Goal: Use online tool/utility: Utilize a website feature to perform a specific function

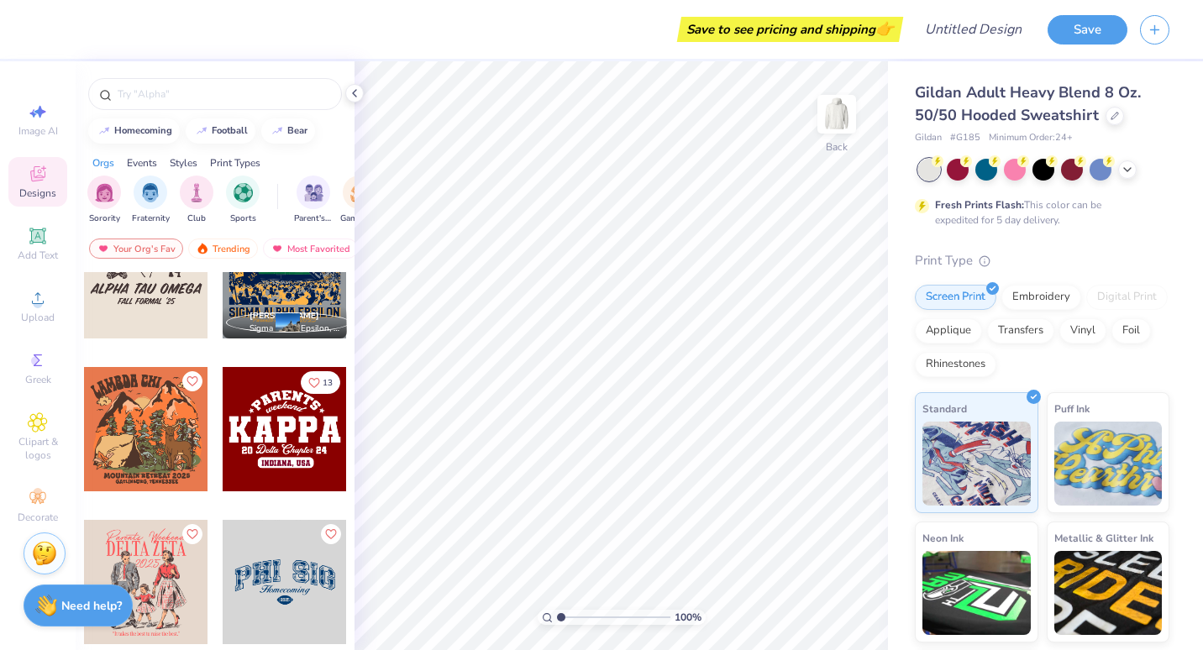
scroll to position [4493, 0]
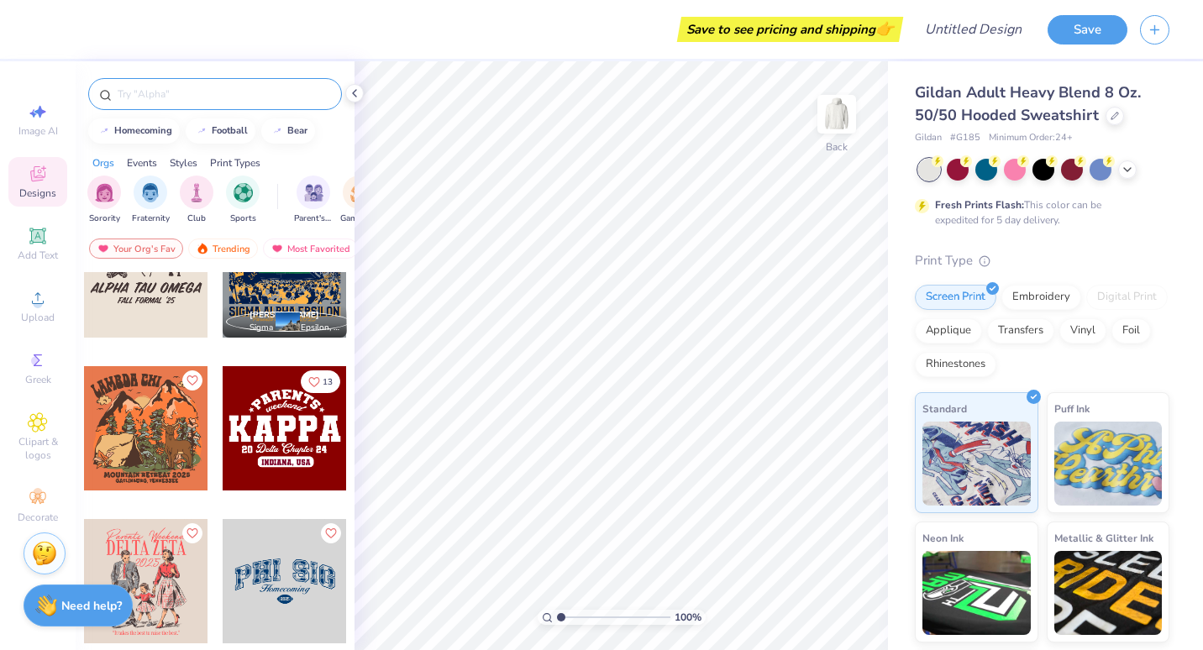
click at [142, 95] on input "text" at bounding box center [223, 94] width 215 height 17
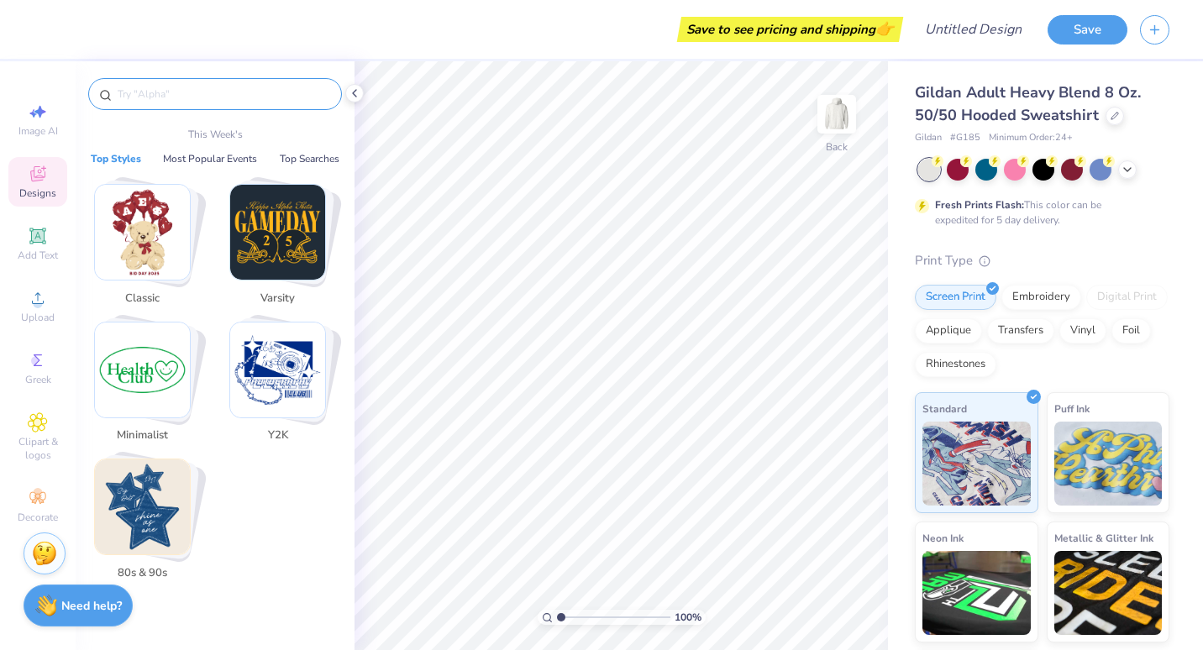
click at [159, 87] on input "text" at bounding box center [223, 94] width 215 height 17
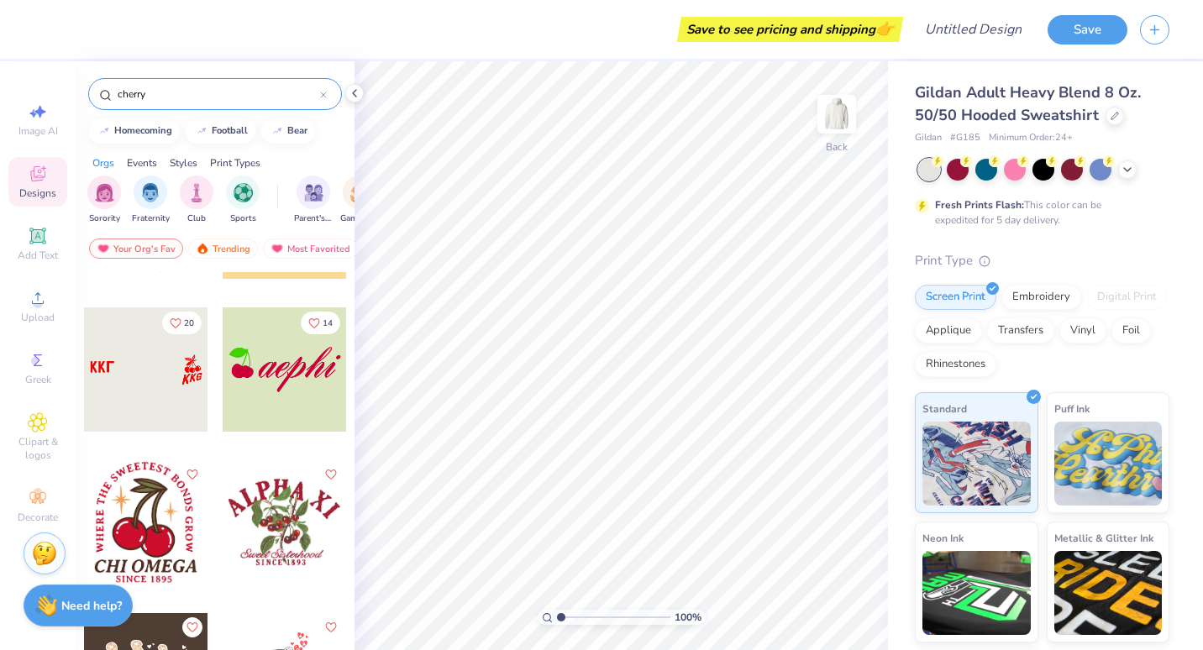
scroll to position [4169, 0]
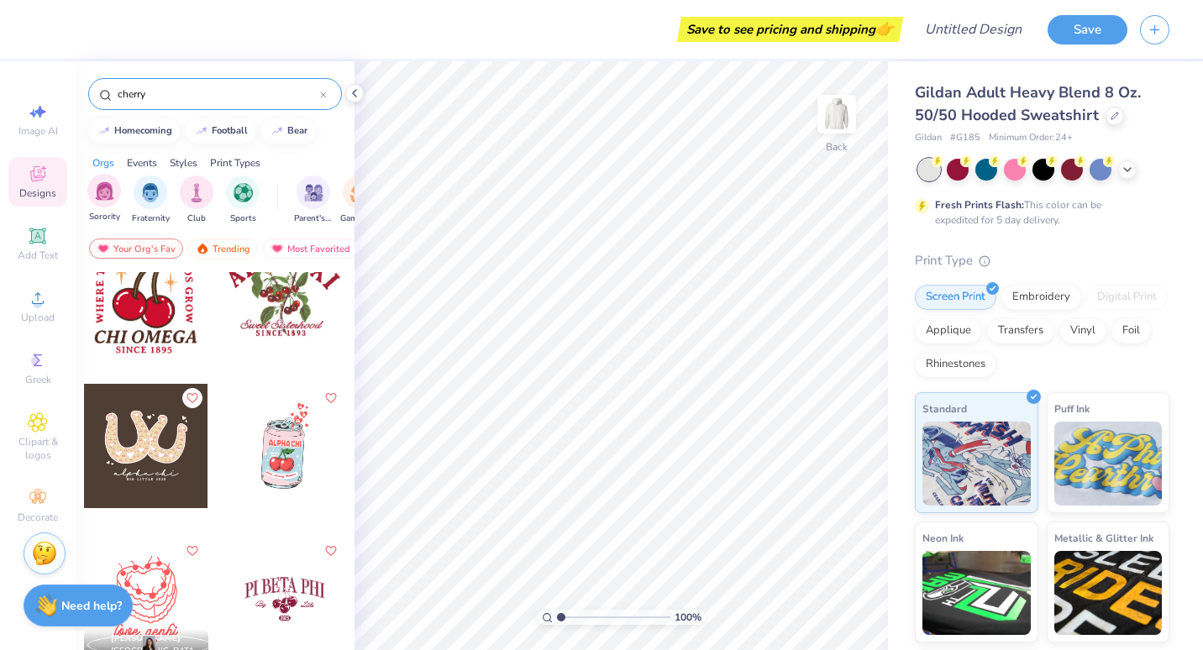
click at [108, 212] on span "Sorority" at bounding box center [104, 217] width 31 height 13
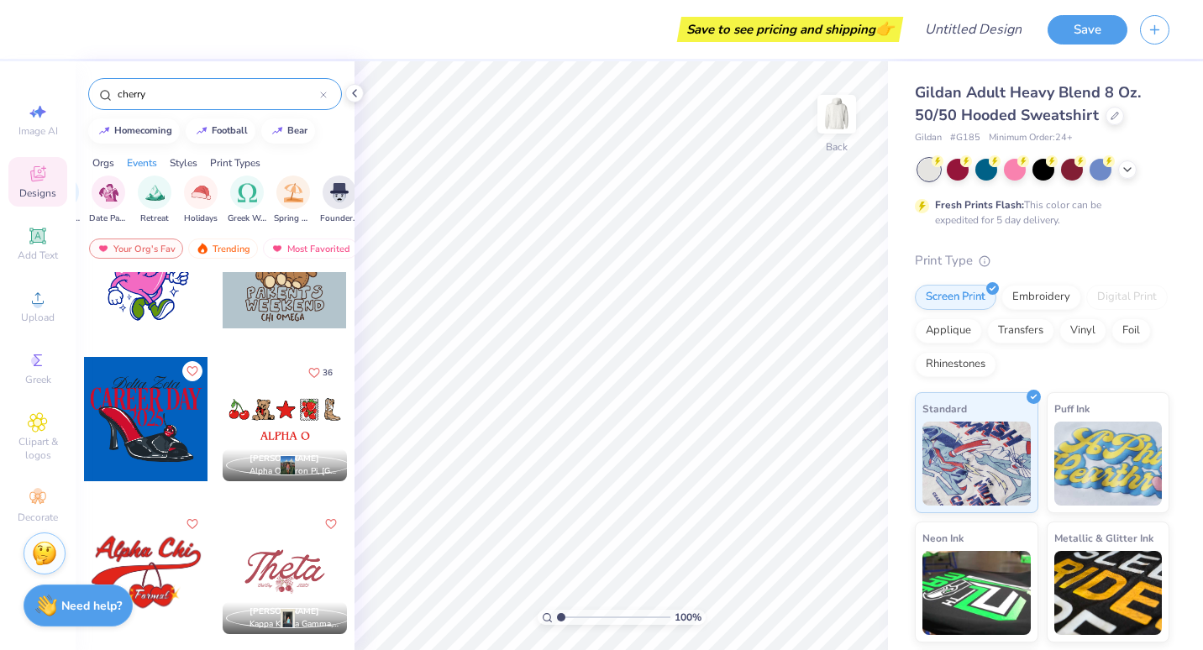
scroll to position [435, 0]
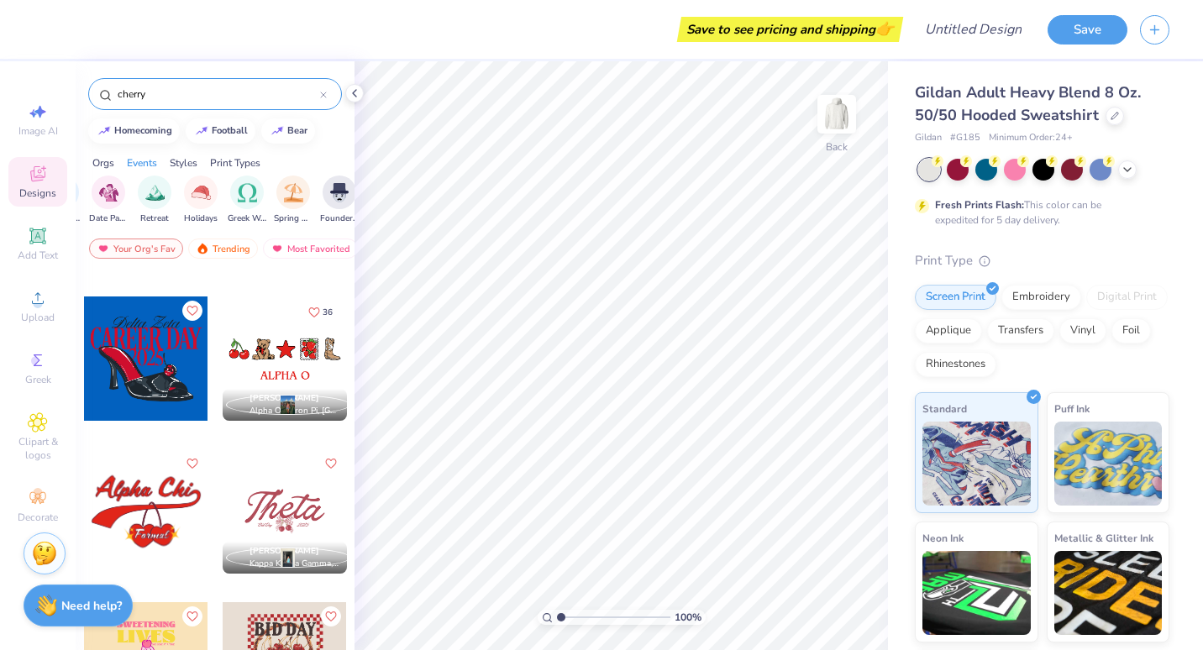
click at [211, 103] on div "cherry" at bounding box center [215, 94] width 254 height 32
click at [204, 98] on input "cherry" at bounding box center [218, 94] width 204 height 17
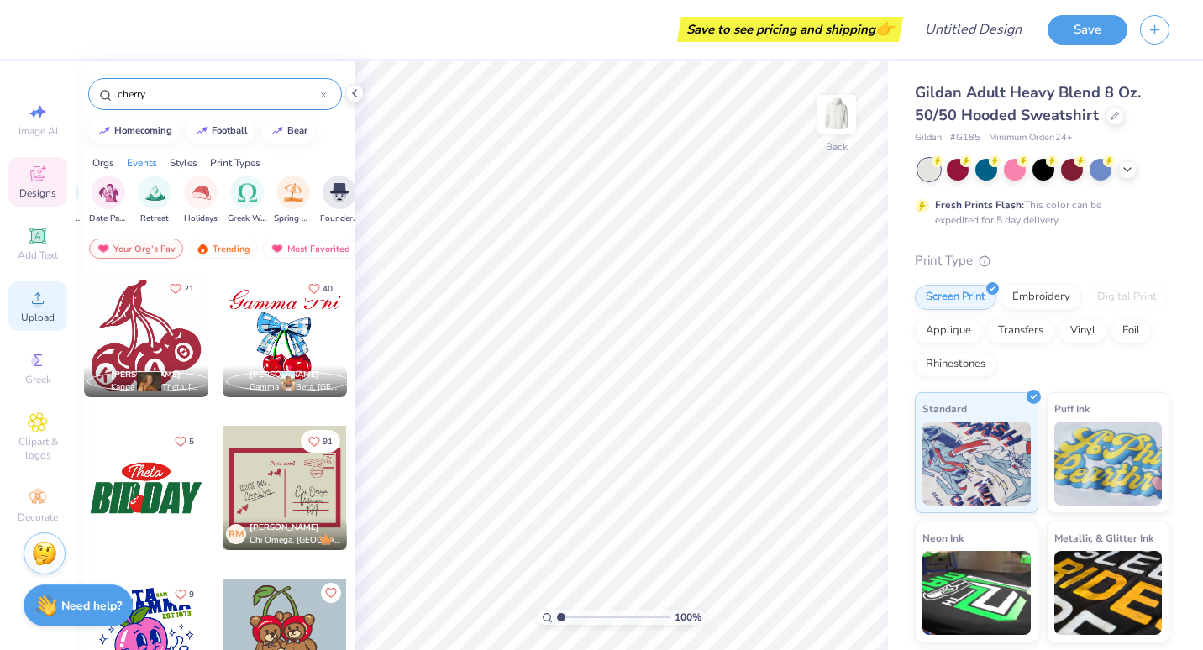
type input "cherry"
click at [31, 298] on icon at bounding box center [38, 298] width 20 height 20
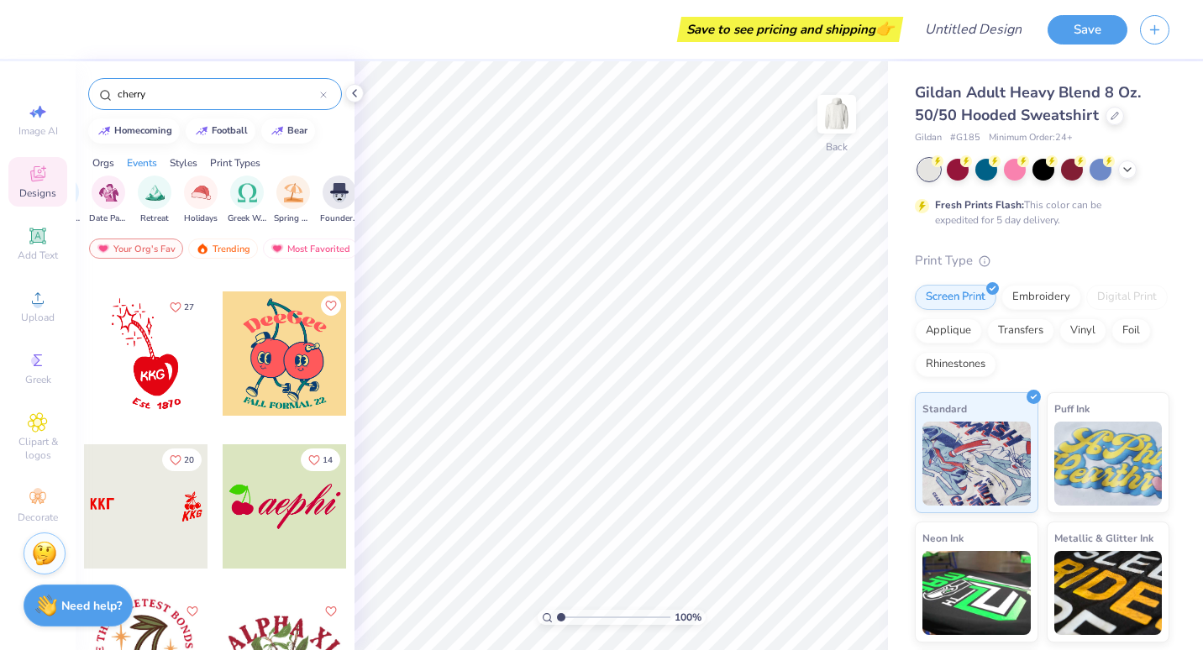
scroll to position [3804, 0]
click at [40, 366] on icon at bounding box center [38, 360] width 8 height 12
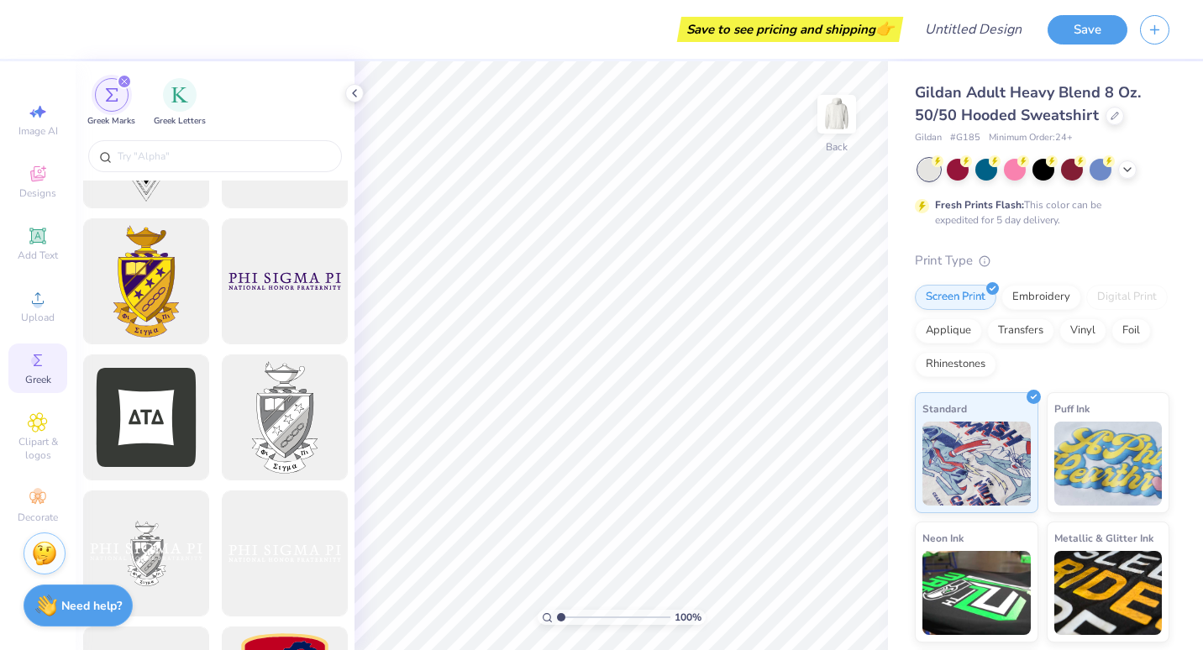
scroll to position [509, 0]
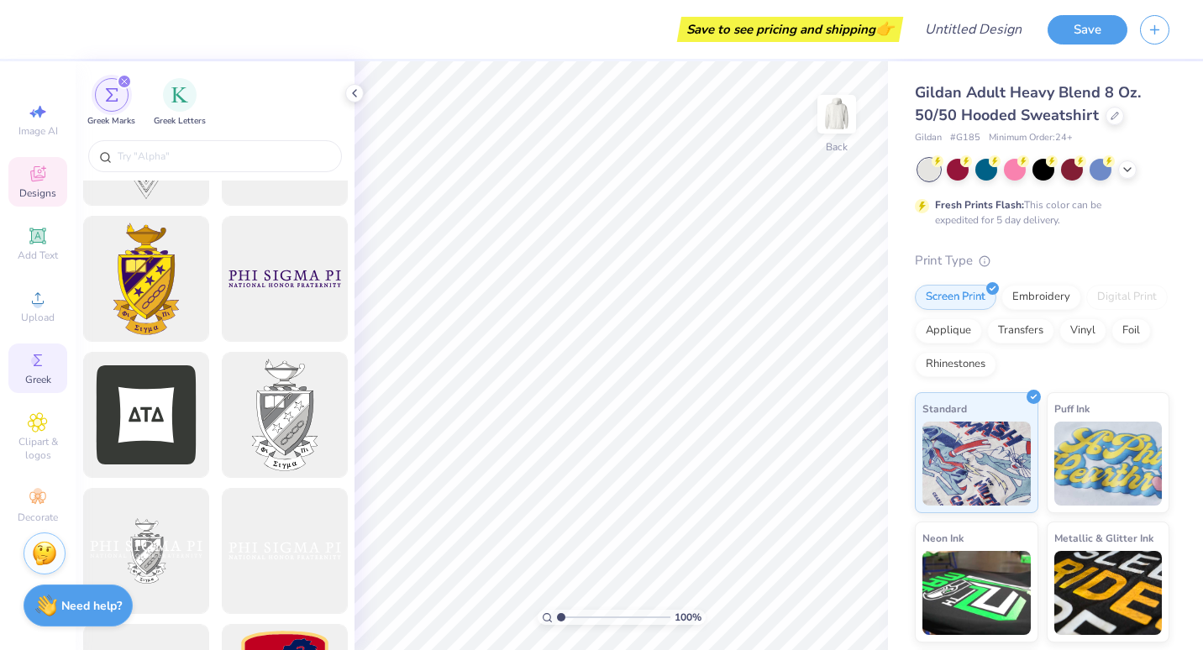
click at [34, 191] on span "Designs" at bounding box center [37, 192] width 37 height 13
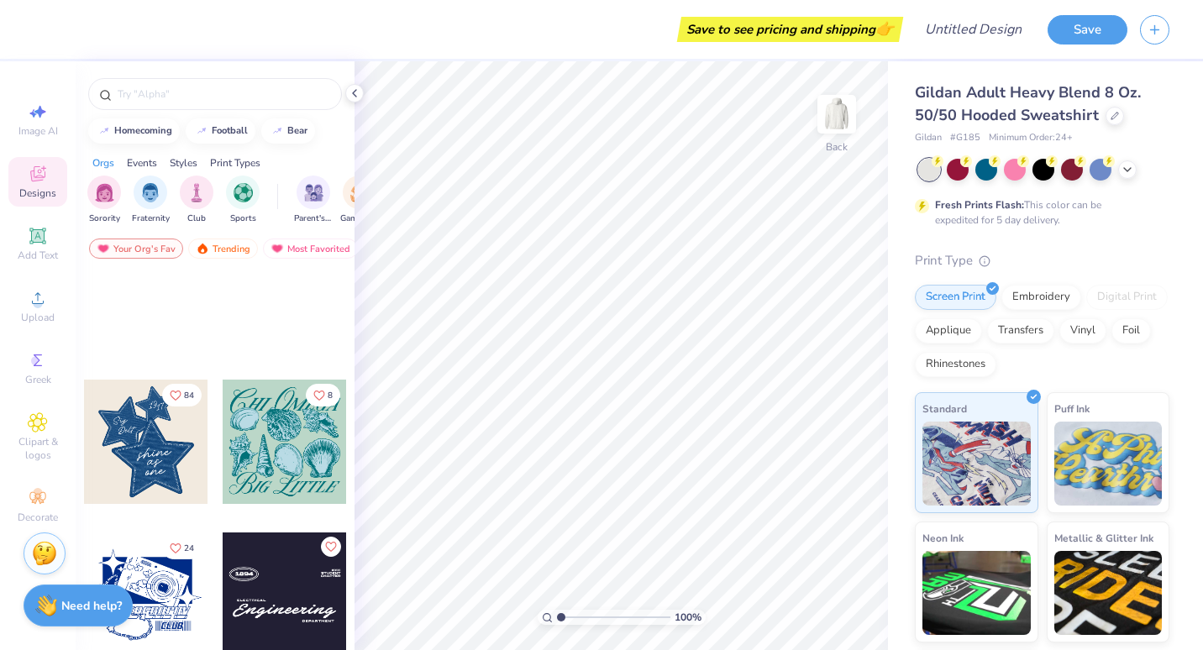
scroll to position [1840, 0]
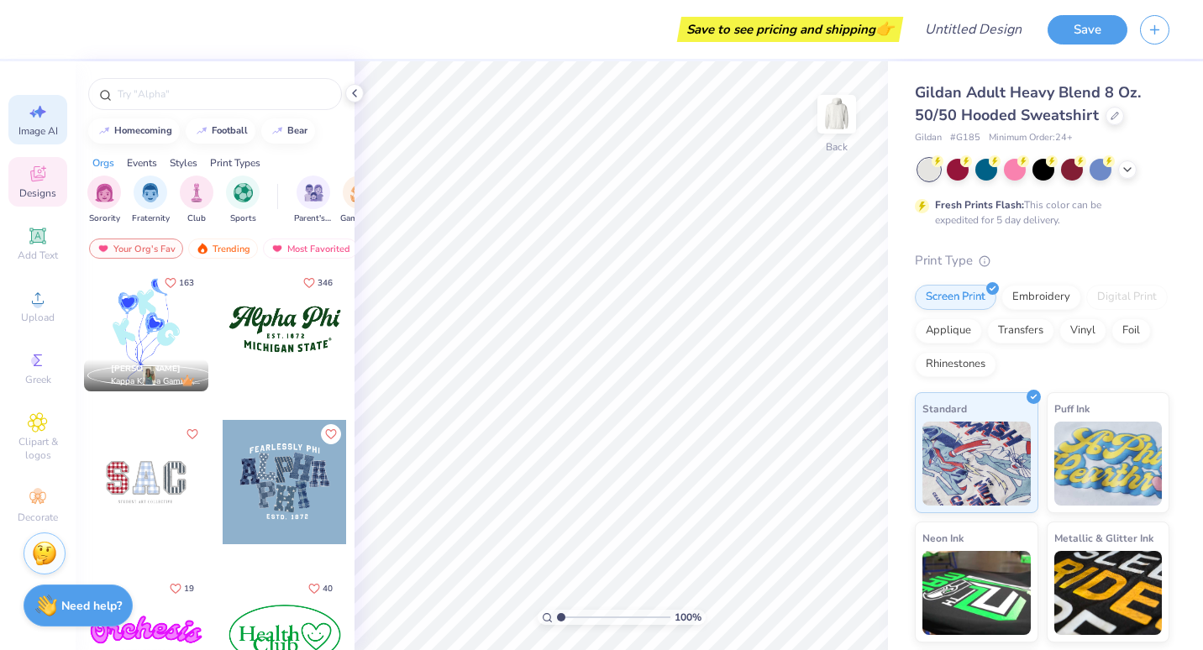
click at [49, 124] on span "Image AI" at bounding box center [37, 130] width 39 height 13
select select "4"
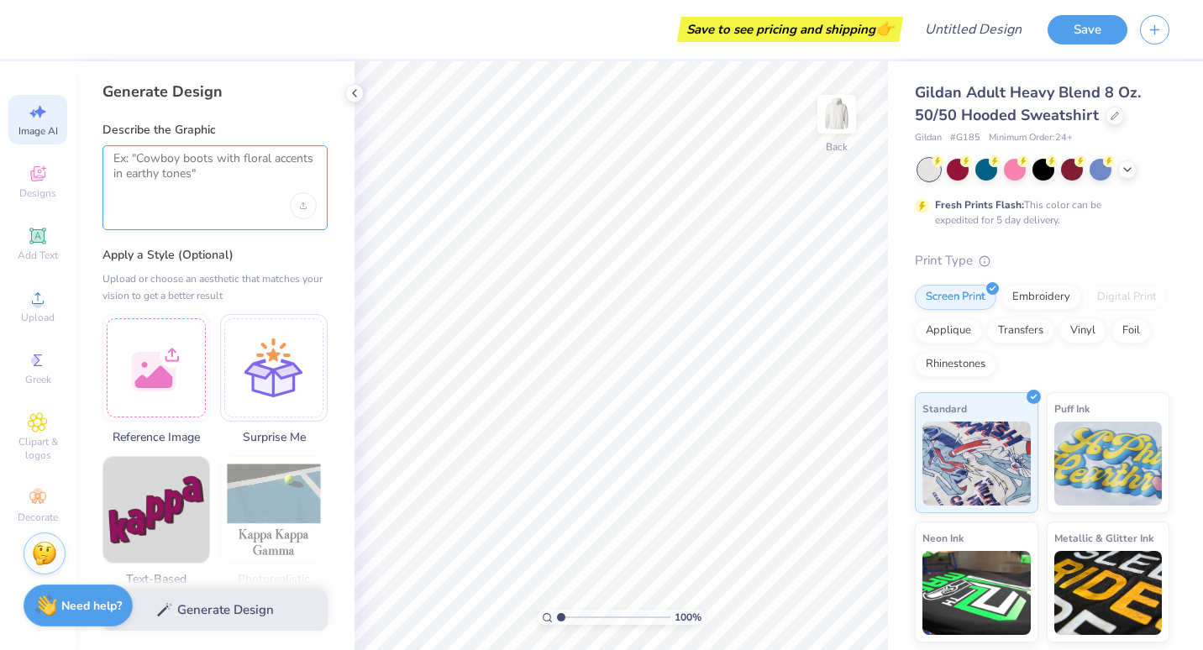
click at [157, 165] on textarea at bounding box center [214, 172] width 203 height 42
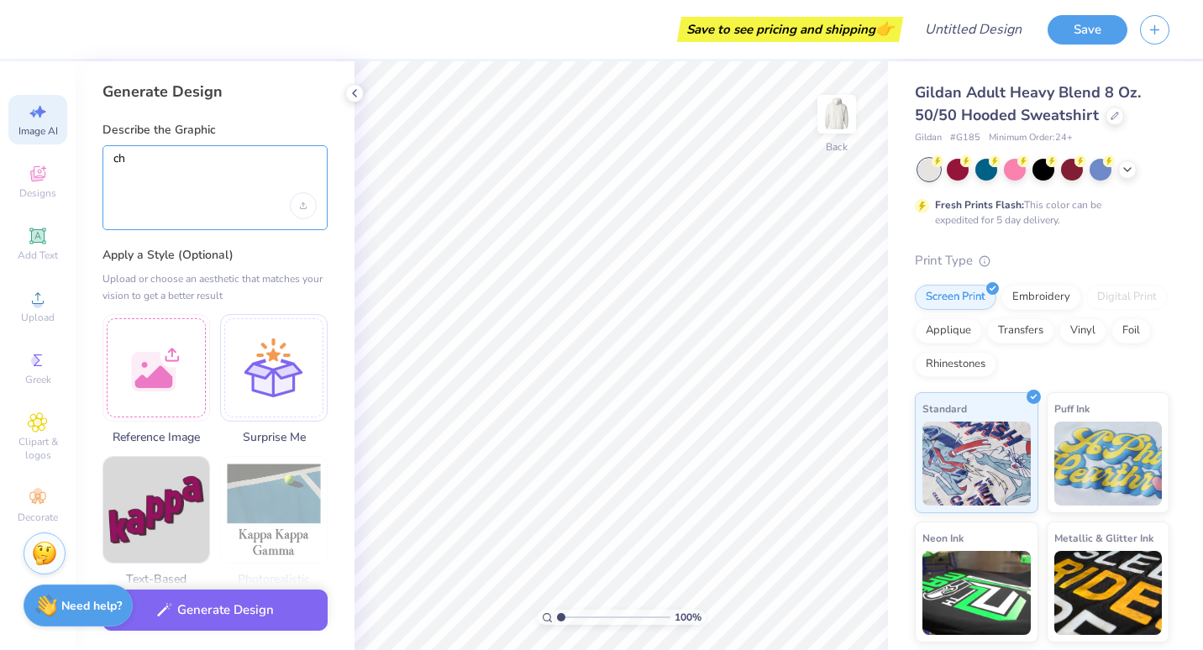
type textarea "c"
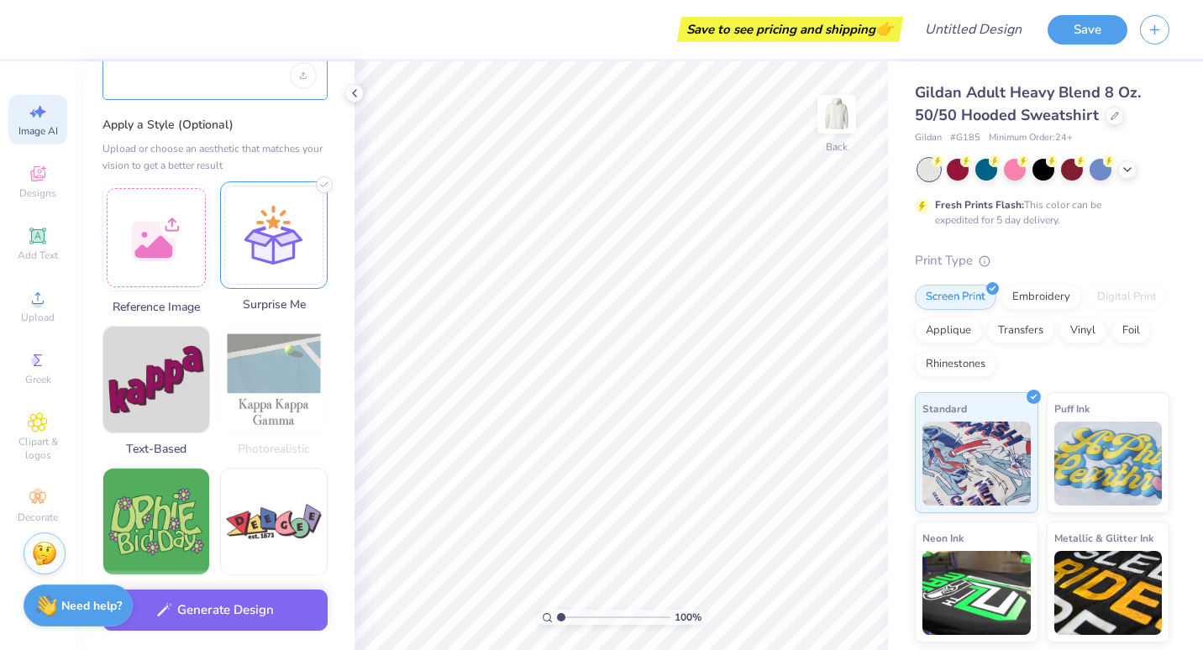
scroll to position [104, 0]
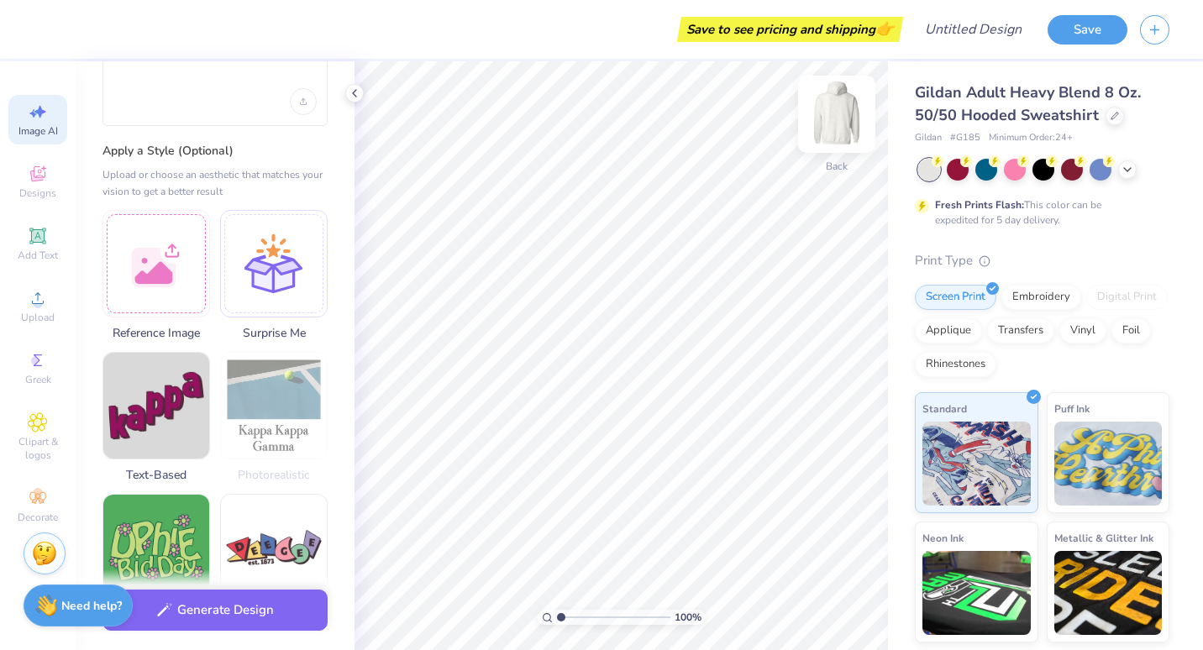
click at [828, 127] on img at bounding box center [836, 114] width 67 height 67
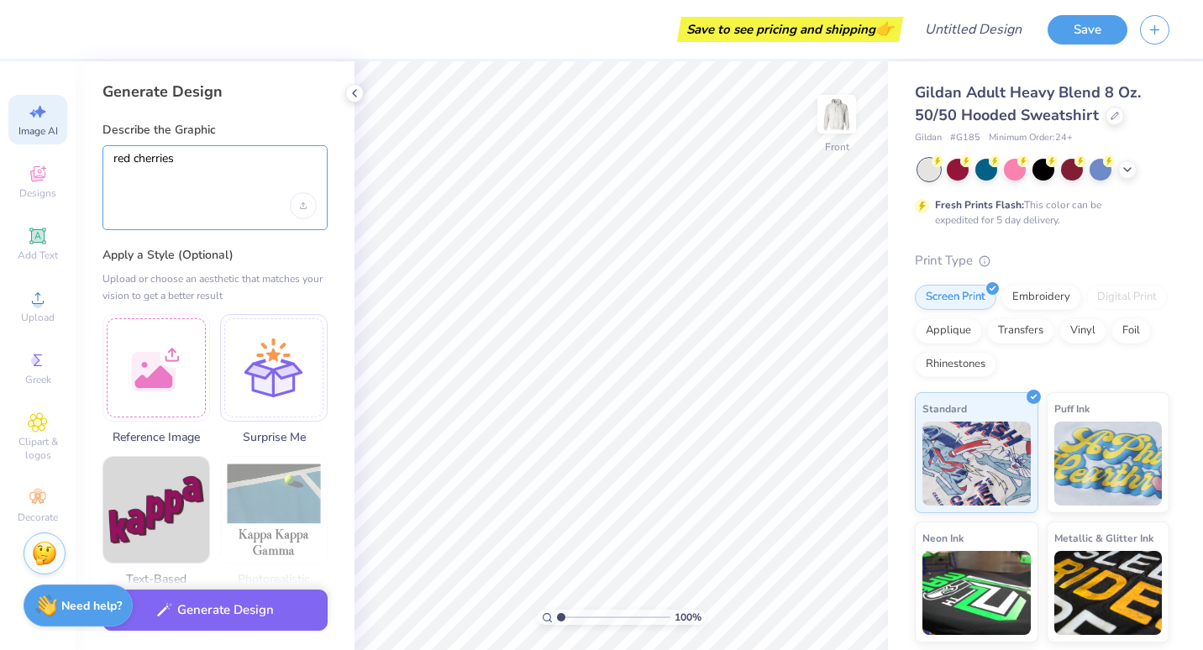
click at [224, 158] on textarea "red cherries" at bounding box center [214, 172] width 203 height 42
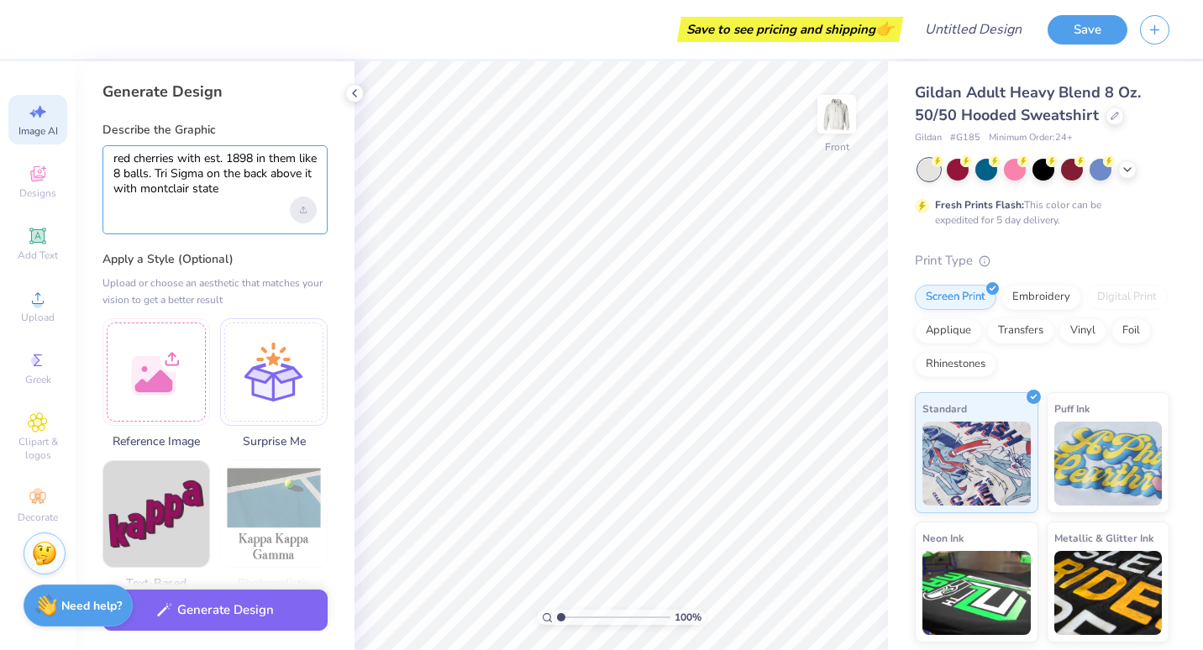
type textarea "red cherries with est. 1898 in them like 8 balls. Tri Sigma on the back above i…"
click at [307, 212] on div "Upload image" at bounding box center [303, 210] width 27 height 27
click at [260, 266] on label "Apply a Style (Optional)" at bounding box center [214, 259] width 225 height 17
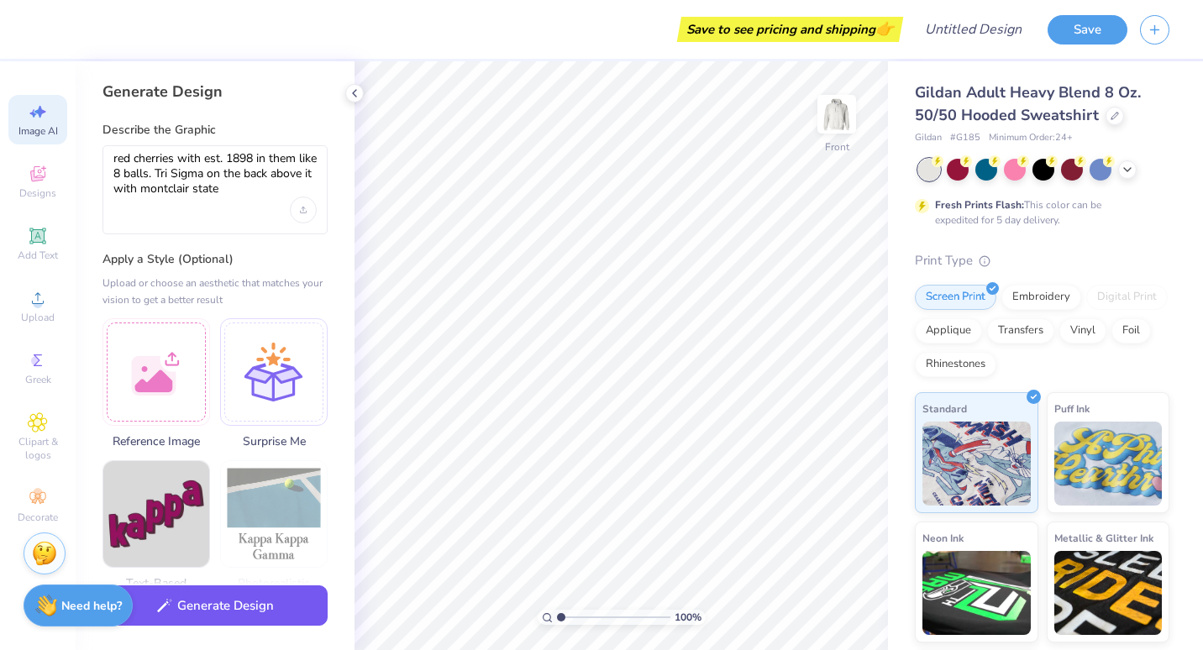
click at [212, 605] on button "Generate Design" at bounding box center [214, 605] width 225 height 41
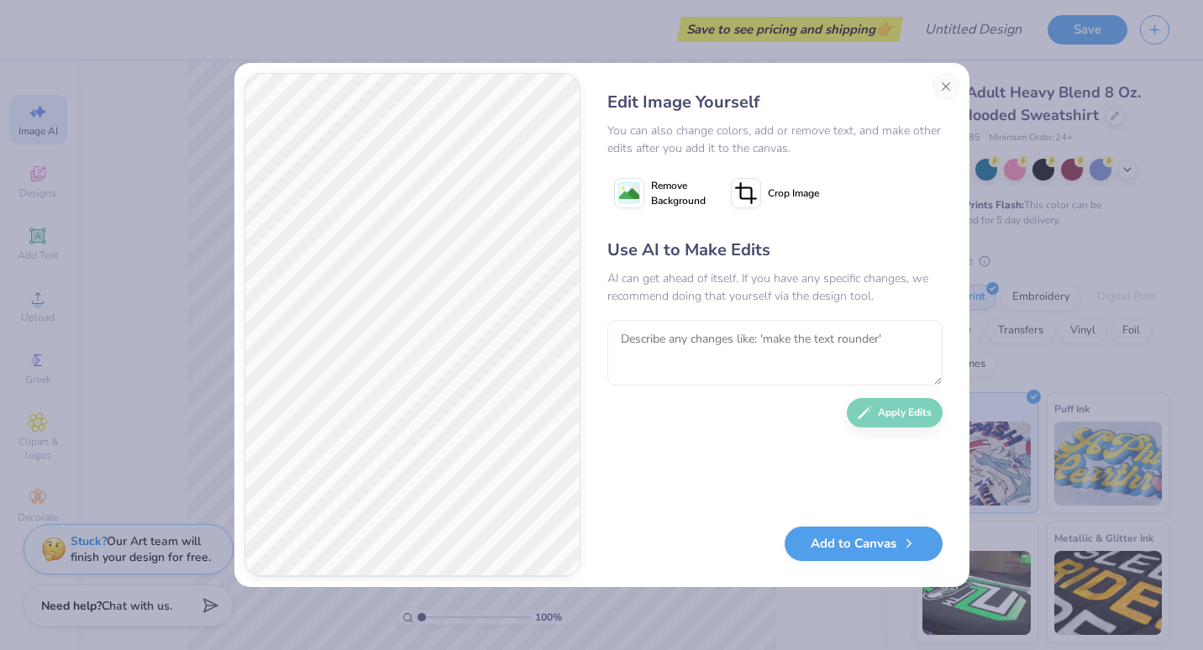
click at [485, 409] on div "Edit Image Yourself You can also change colors, add or remove text, and make ot…" at bounding box center [601, 325] width 735 height 524
click at [949, 85] on button "Close" at bounding box center [945, 86] width 27 height 27
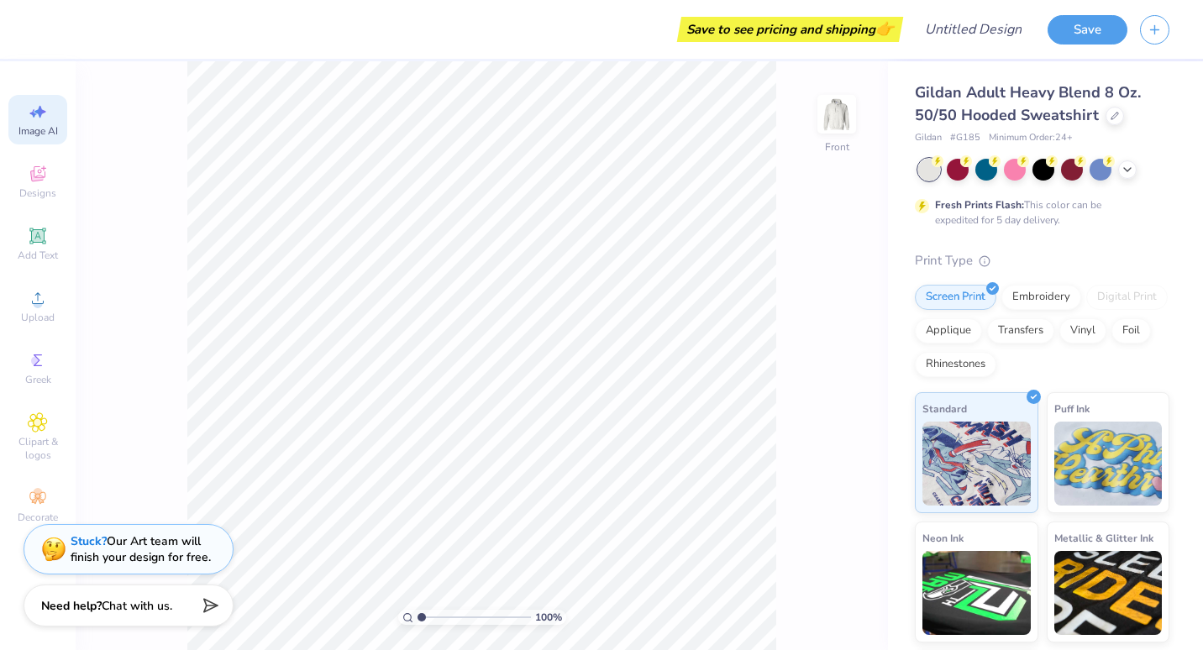
scroll to position [0, 38]
click at [45, 177] on icon at bounding box center [38, 174] width 20 height 20
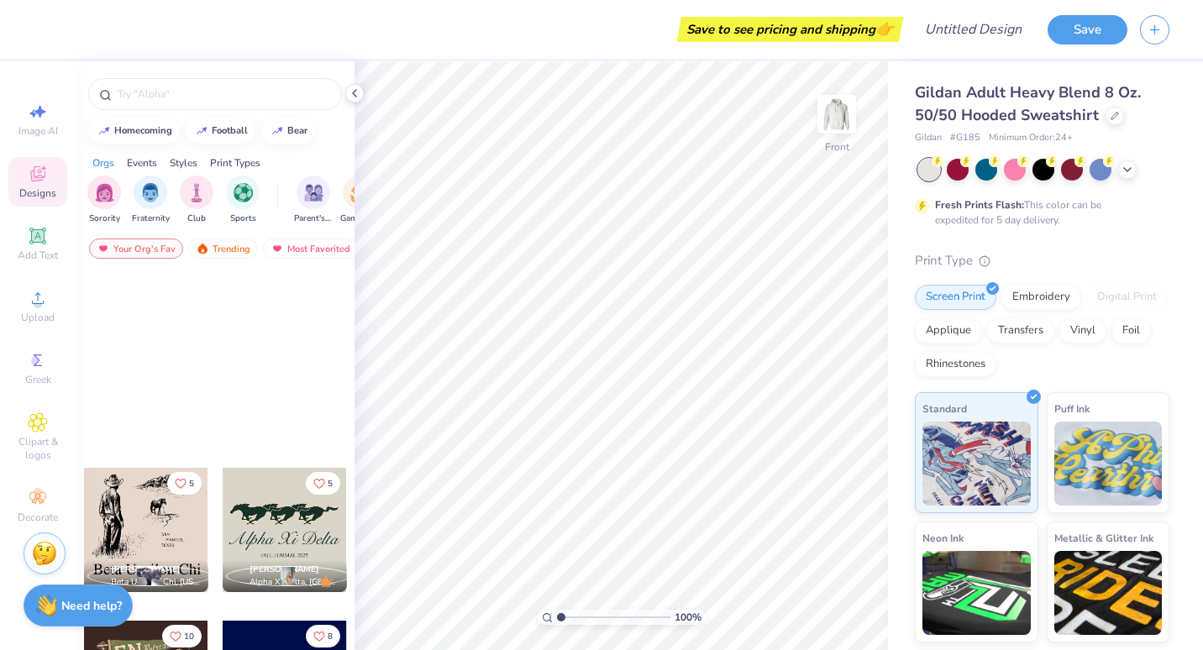
scroll to position [5468, 0]
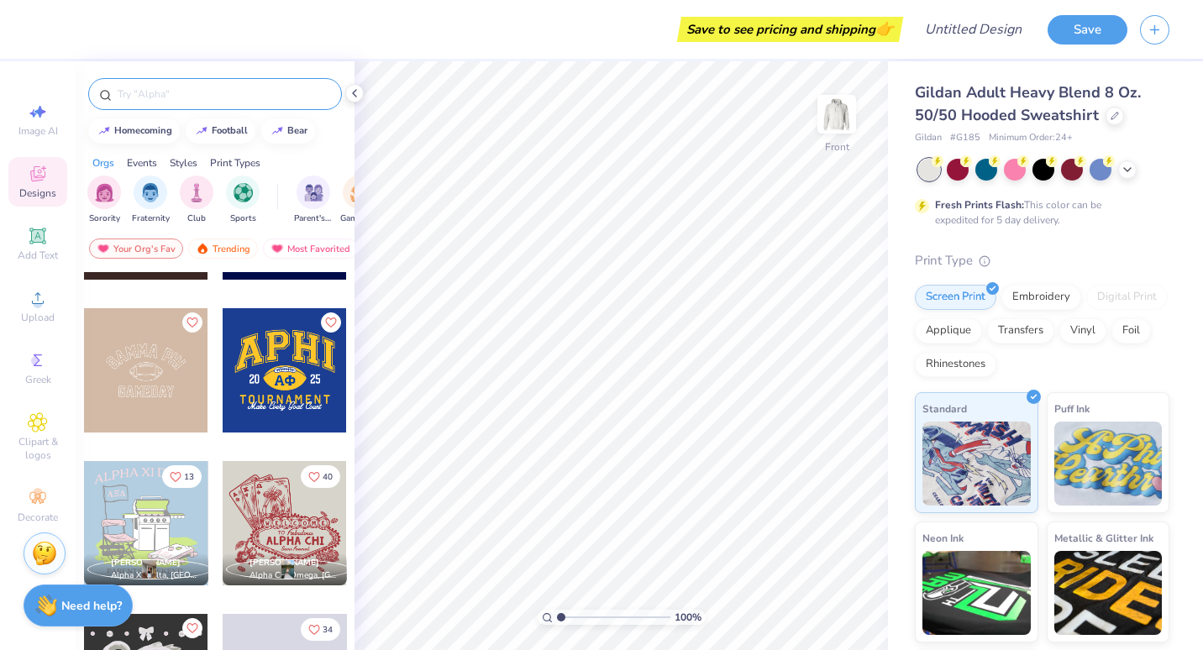
click at [191, 83] on div at bounding box center [215, 94] width 254 height 32
click at [194, 87] on input "text" at bounding box center [223, 94] width 215 height 17
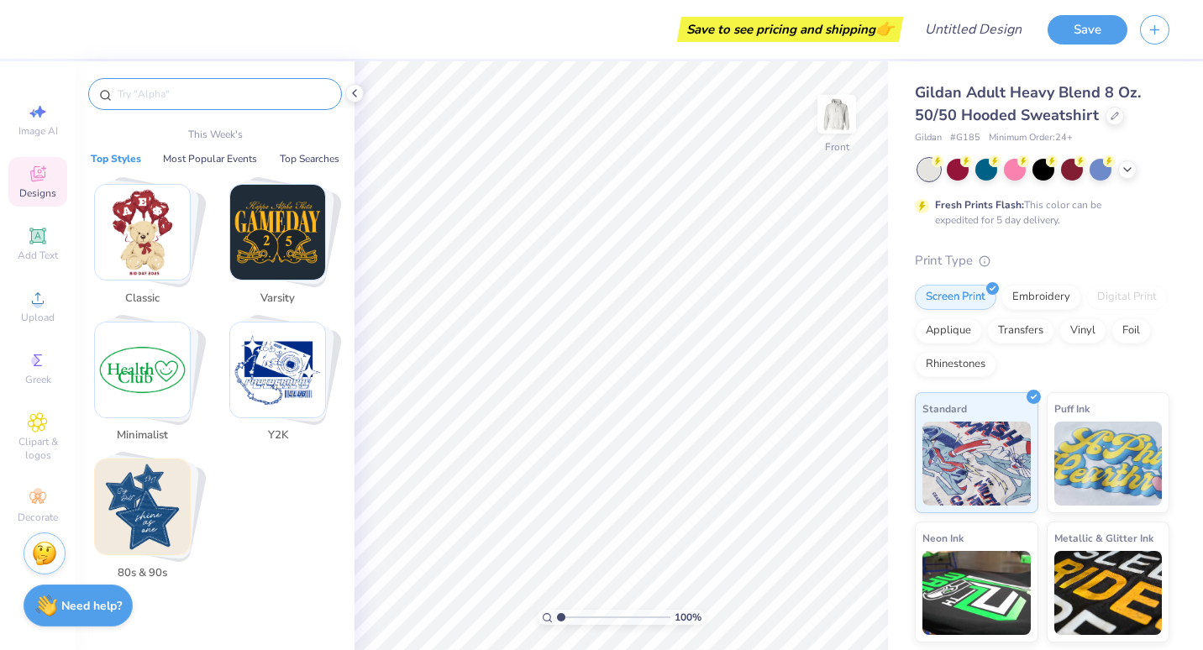
click at [200, 94] on input "text" at bounding box center [223, 94] width 215 height 17
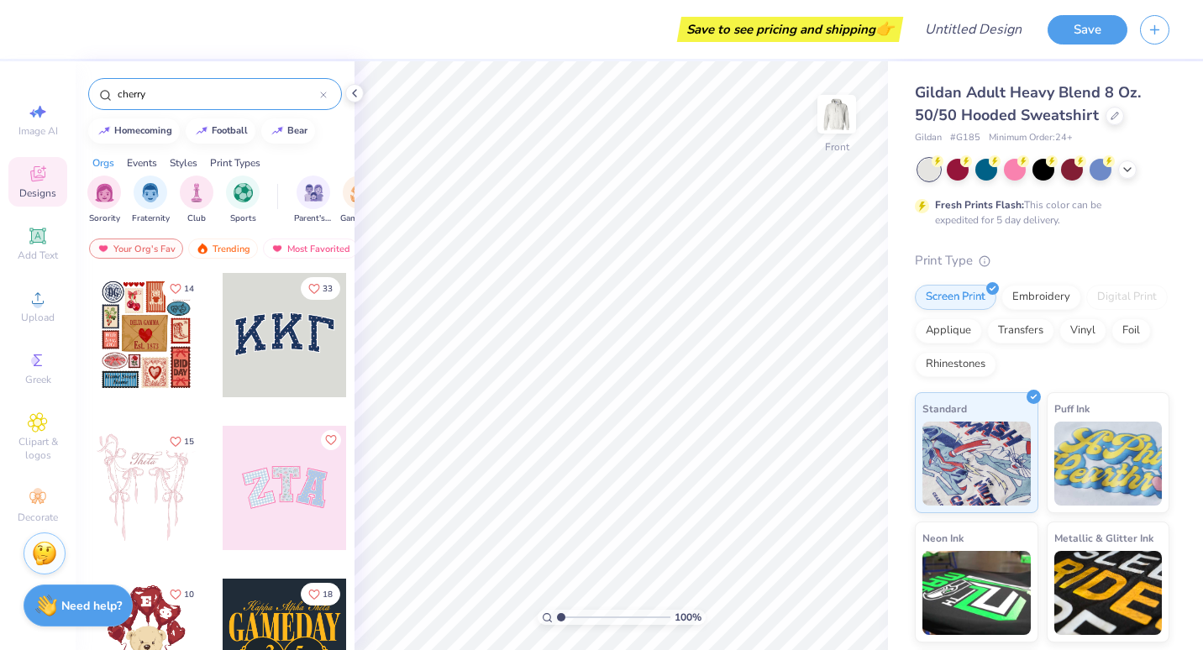
type input "cherry"
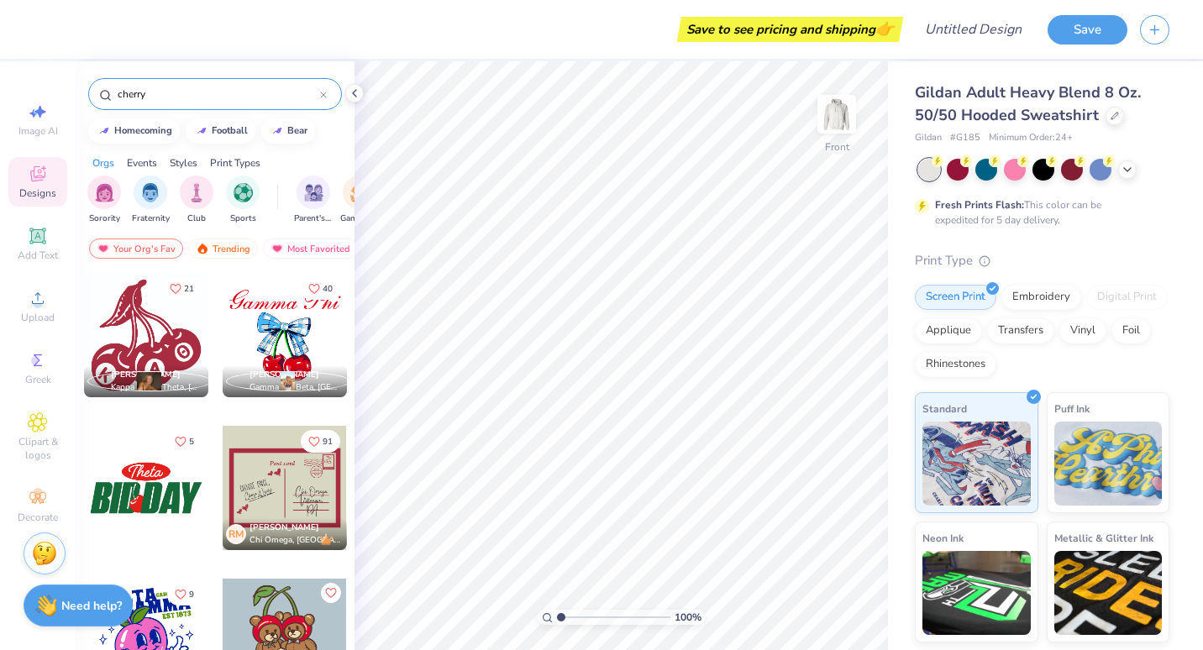
click at [169, 323] on div at bounding box center [146, 335] width 124 height 124
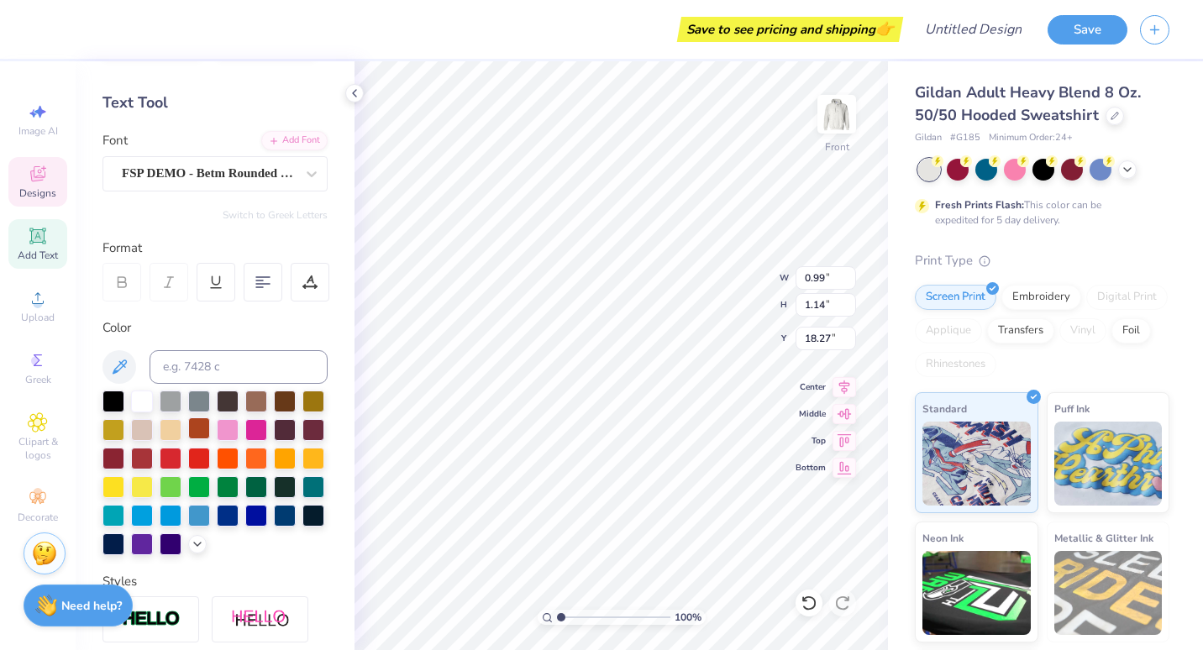
scroll to position [0, 0]
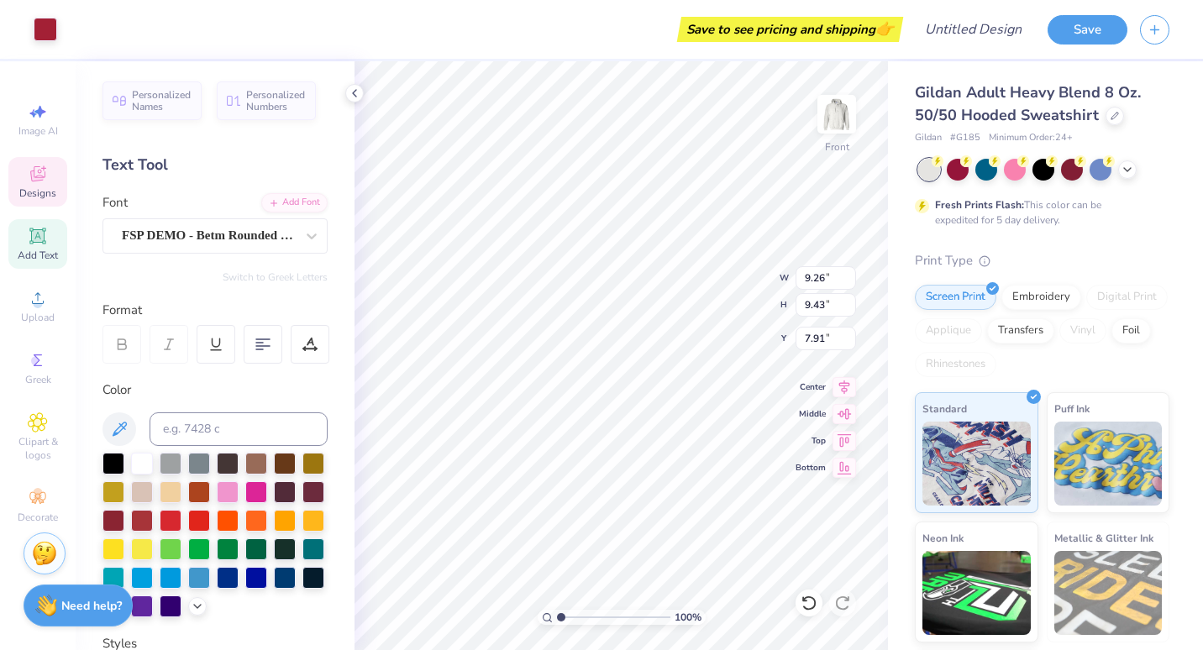
type input "6.00"
type textarea "E"
drag, startPoint x: 291, startPoint y: 107, endPoint x: 239, endPoint y: 185, distance: 93.4
click at [239, 185] on div "Personalized Names Personalized Numbers Text Tool Add Font Font FSP DEMO - Betm…" at bounding box center [215, 355] width 279 height 589
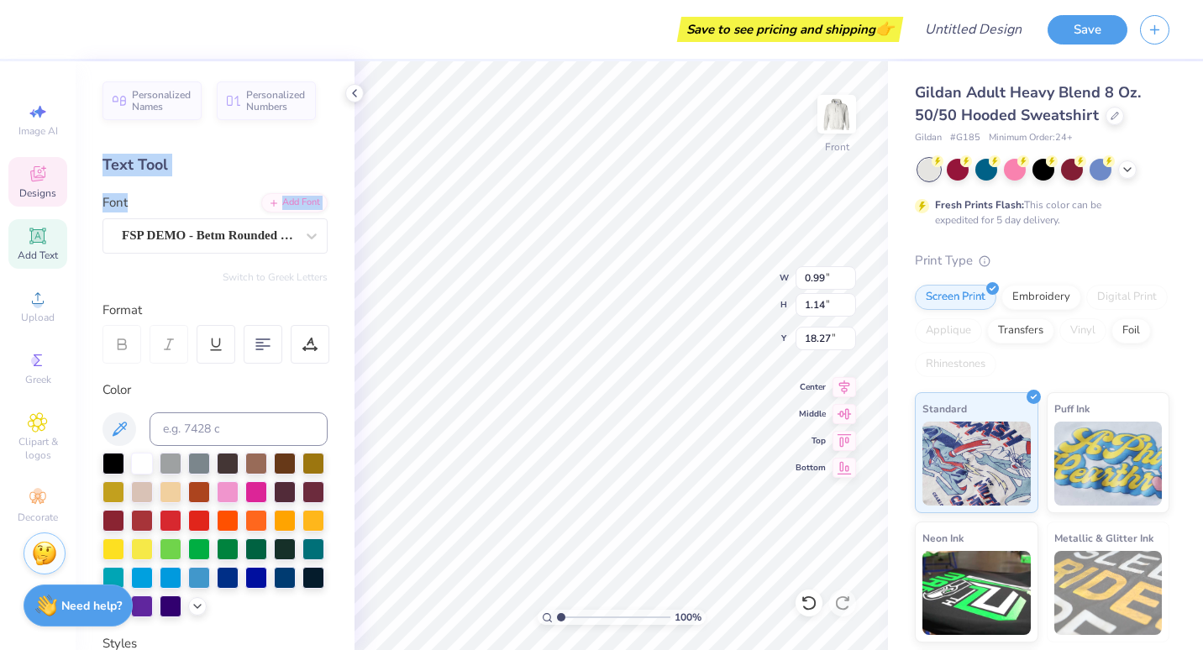
drag, startPoint x: 239, startPoint y: 185, endPoint x: 221, endPoint y: 152, distance: 37.6
click at [221, 152] on div "Personalized Names Personalized Numbers Text Tool Add Font Font FSP DEMO - Betm…" at bounding box center [215, 355] width 279 height 589
click at [167, 98] on span "Personalized Names" at bounding box center [162, 99] width 60 height 24
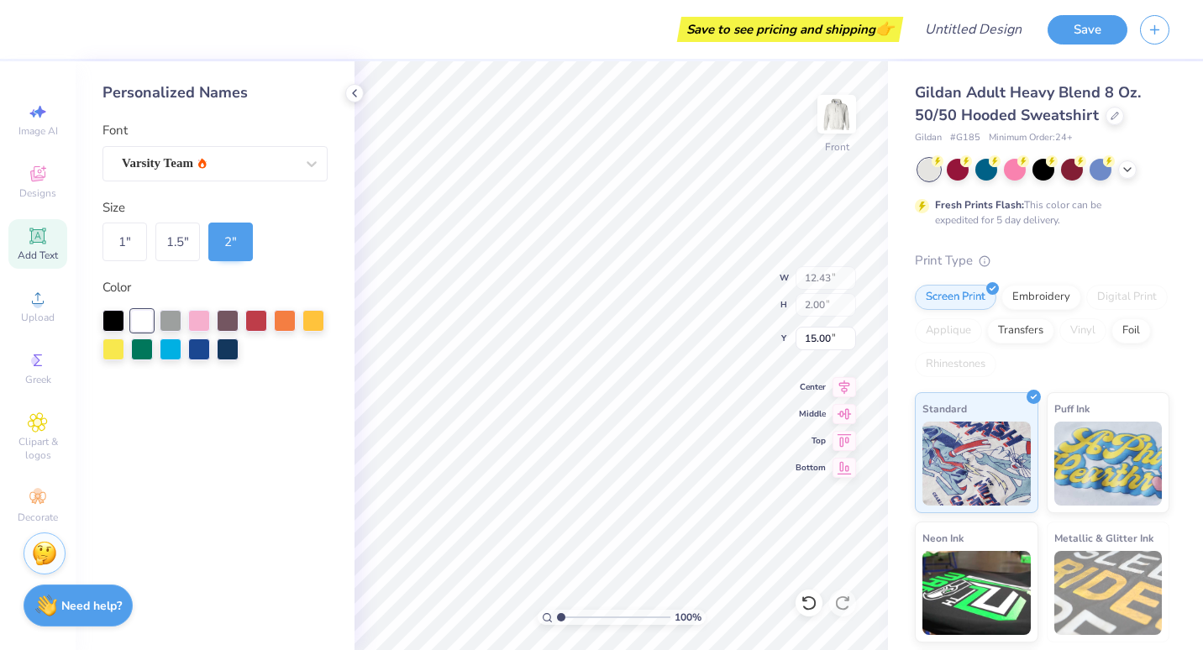
type input "12.43"
type input "2.00"
type input "15.00"
click at [357, 93] on icon at bounding box center [354, 93] width 13 height 13
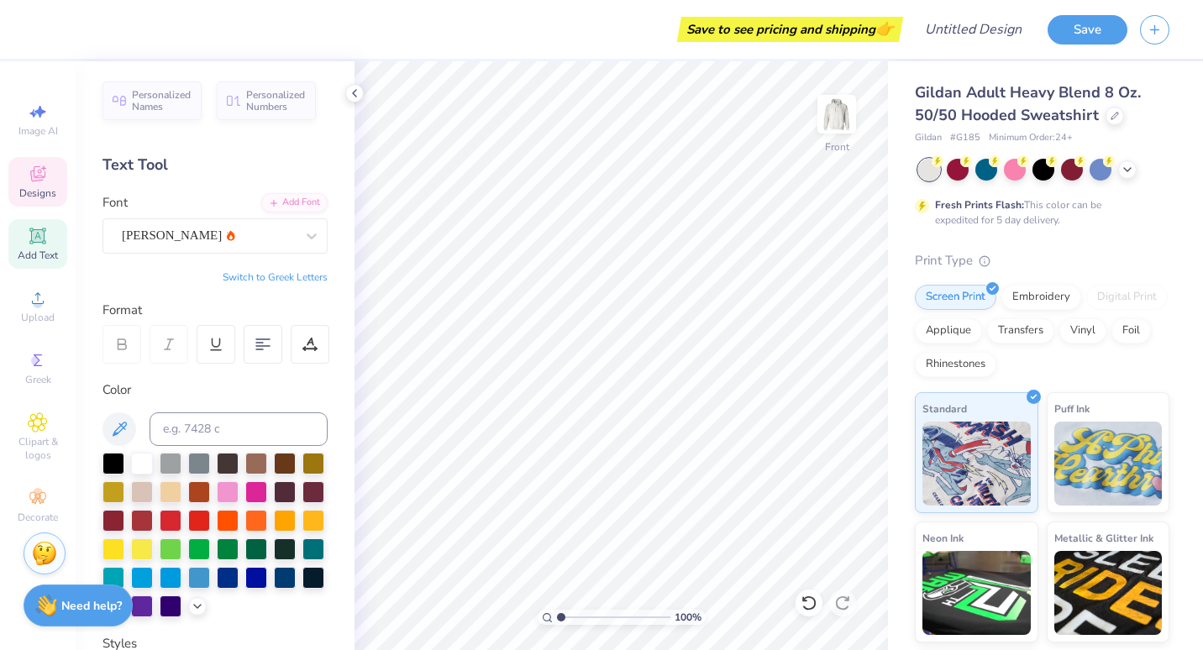
click at [26, 160] on div "Designs" at bounding box center [37, 182] width 59 height 50
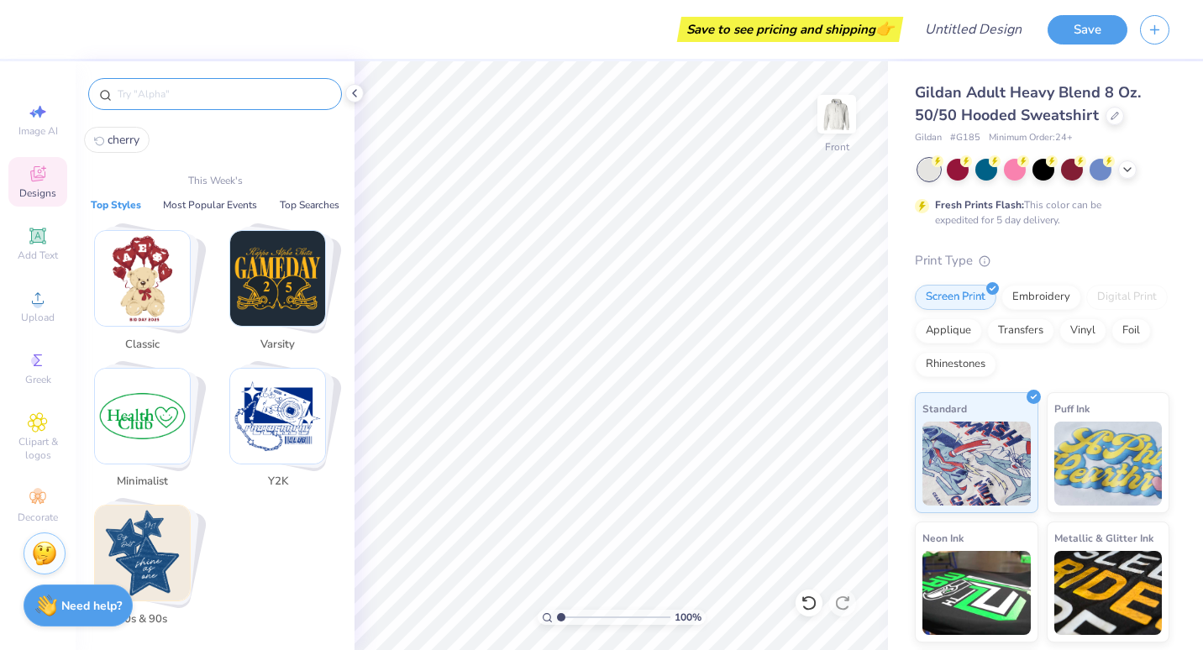
click at [148, 95] on input "text" at bounding box center [223, 94] width 215 height 17
click at [129, 139] on span "cherry" at bounding box center [124, 140] width 32 height 16
type input "cherry"
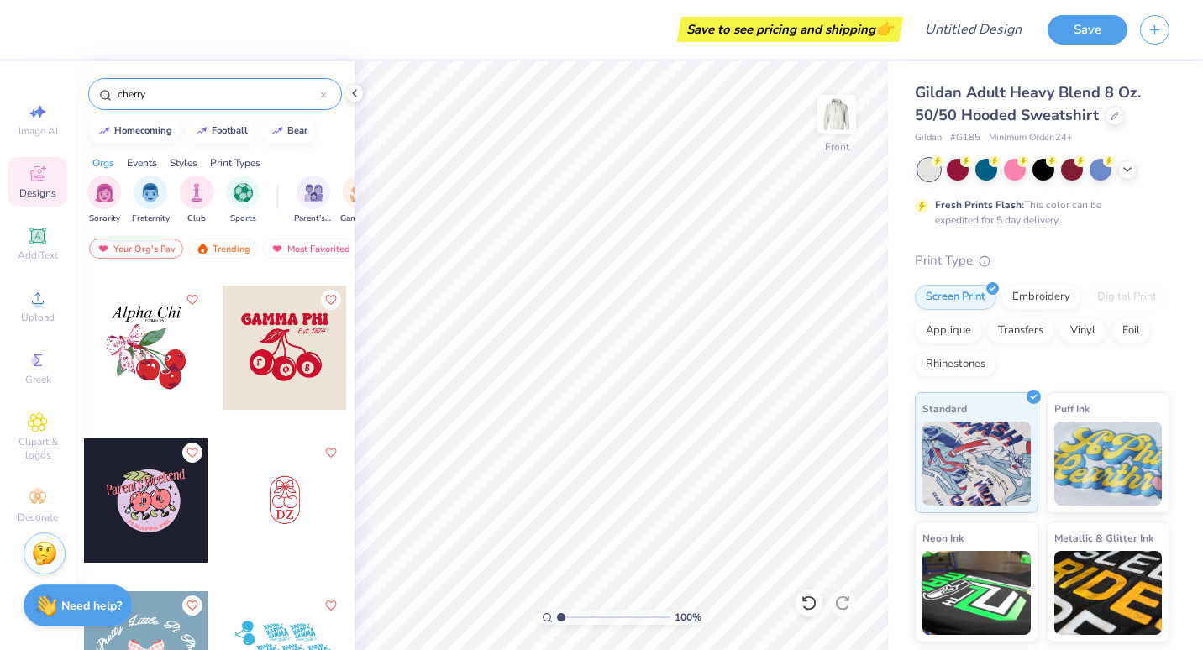
scroll to position [6103, 0]
click at [309, 374] on div at bounding box center [285, 347] width 124 height 124
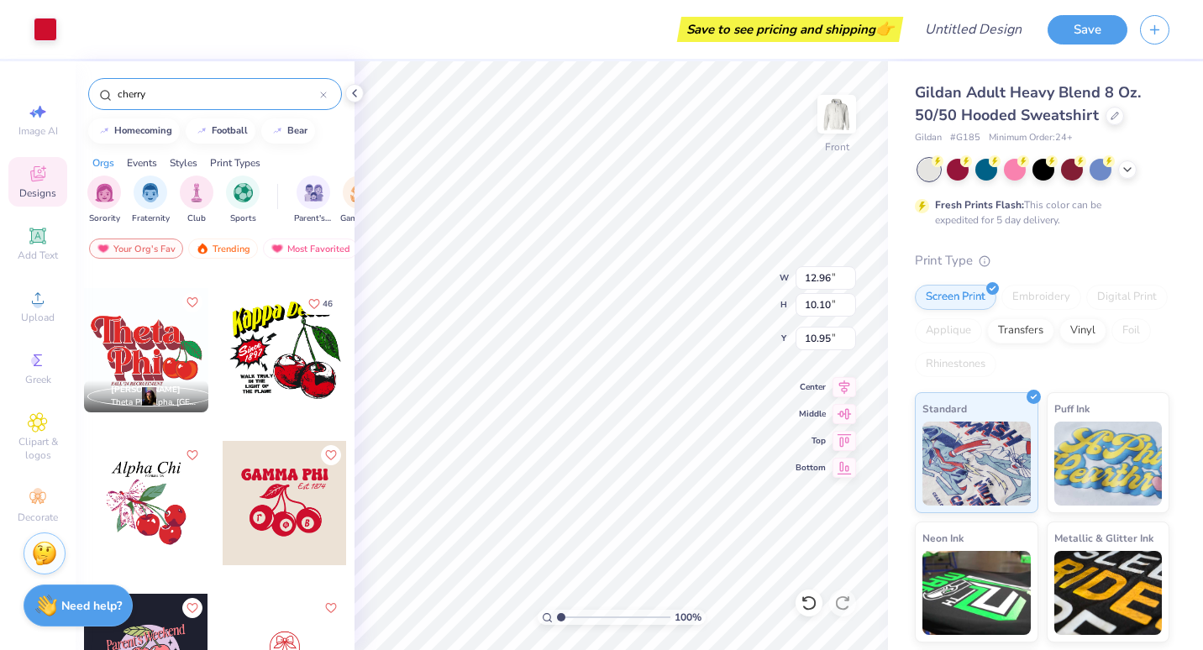
scroll to position [5905, 0]
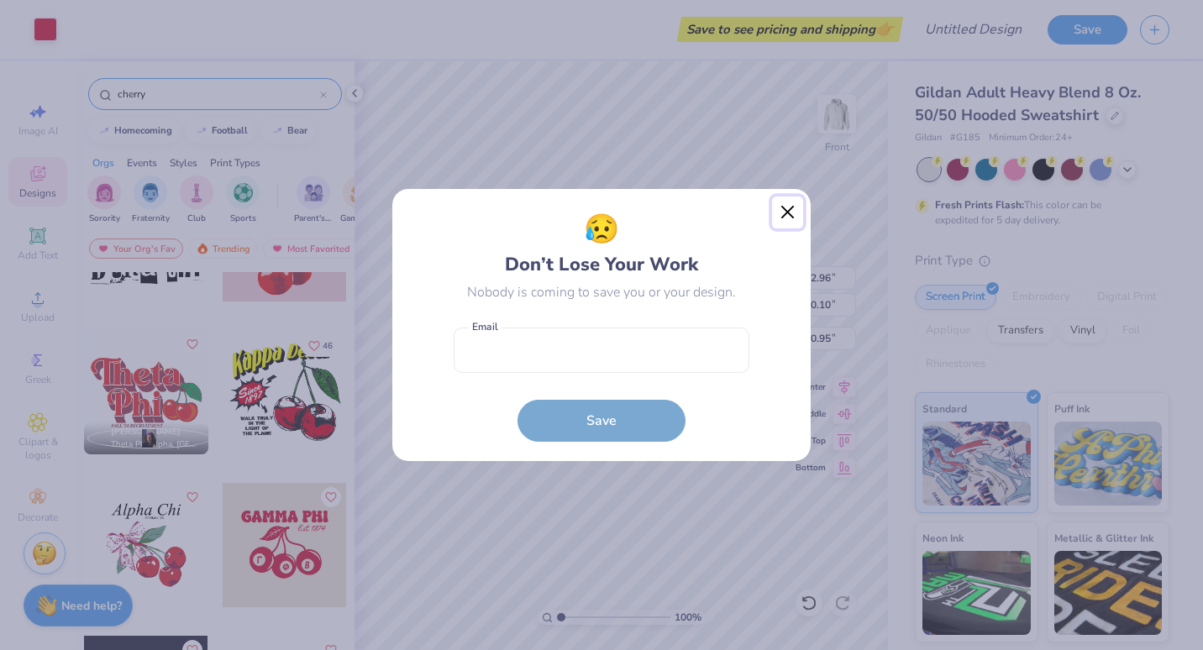
click at [785, 219] on button "Close" at bounding box center [788, 213] width 32 height 32
